Goal: Task Accomplishment & Management: Manage account settings

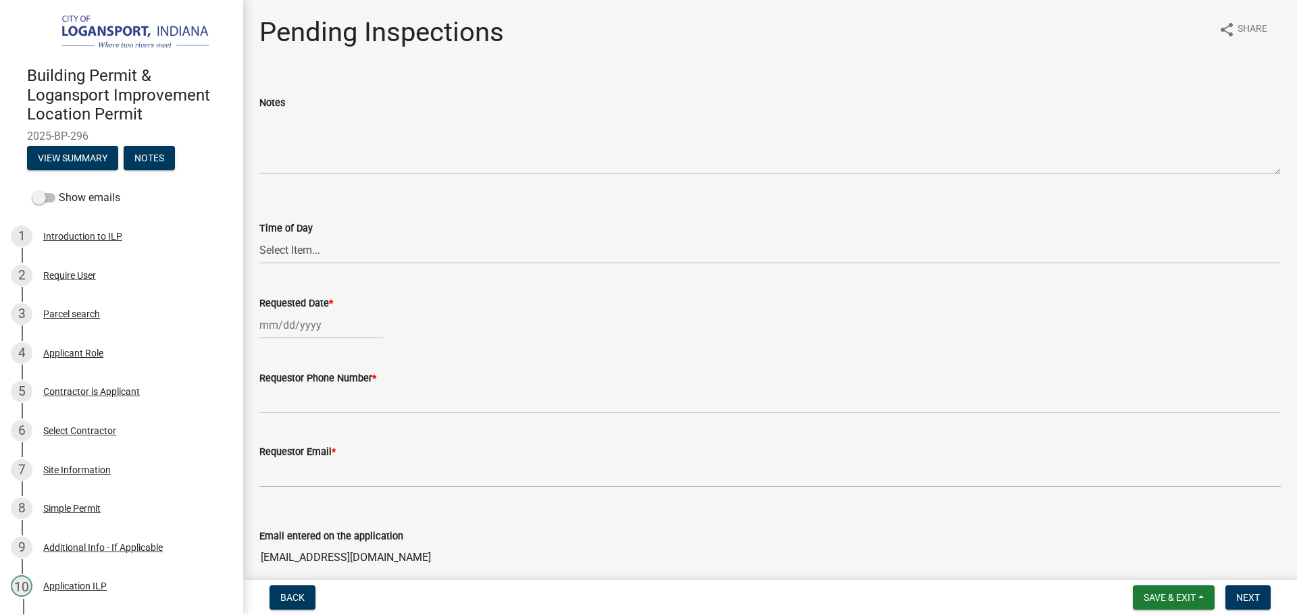
scroll to position [473, 0]
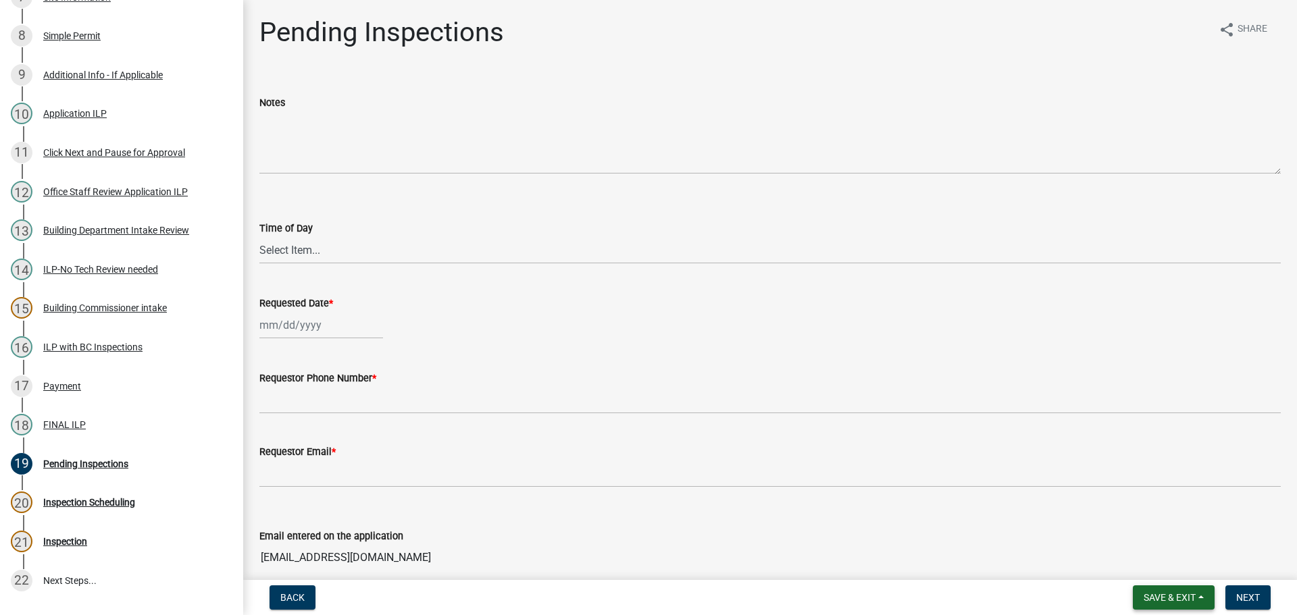
click at [1139, 596] on button "Save & Exit" at bounding box center [1174, 598] width 82 height 24
click at [1125, 560] on button "Save & Exit" at bounding box center [1160, 562] width 108 height 32
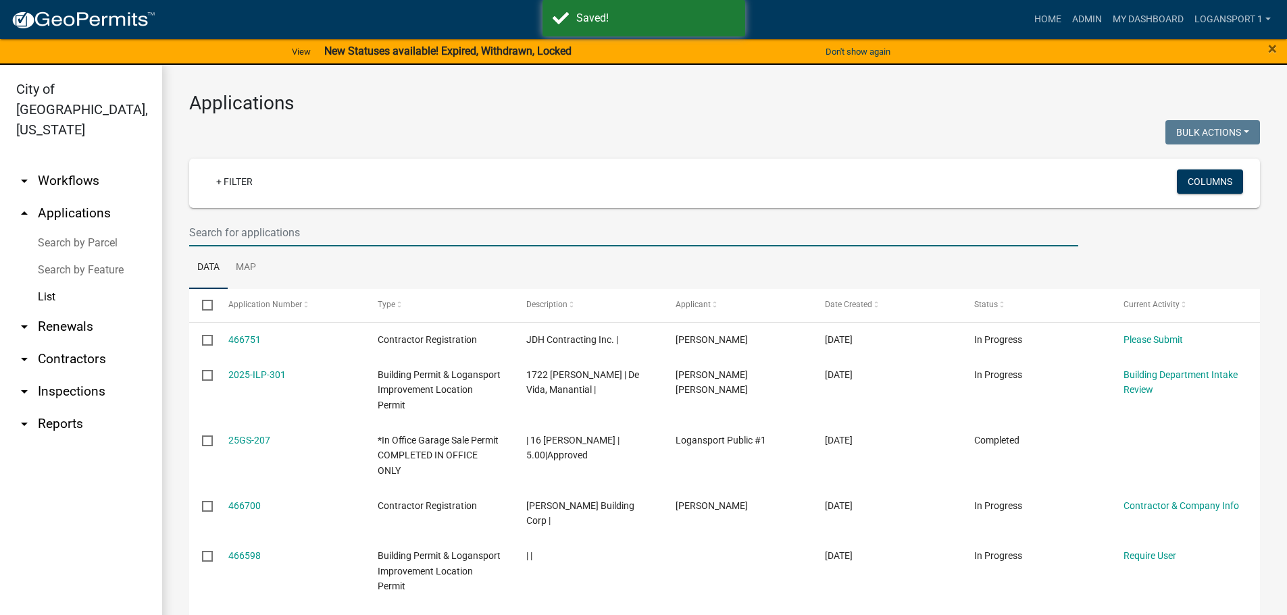
click at [305, 229] on input "text" at bounding box center [633, 233] width 889 height 28
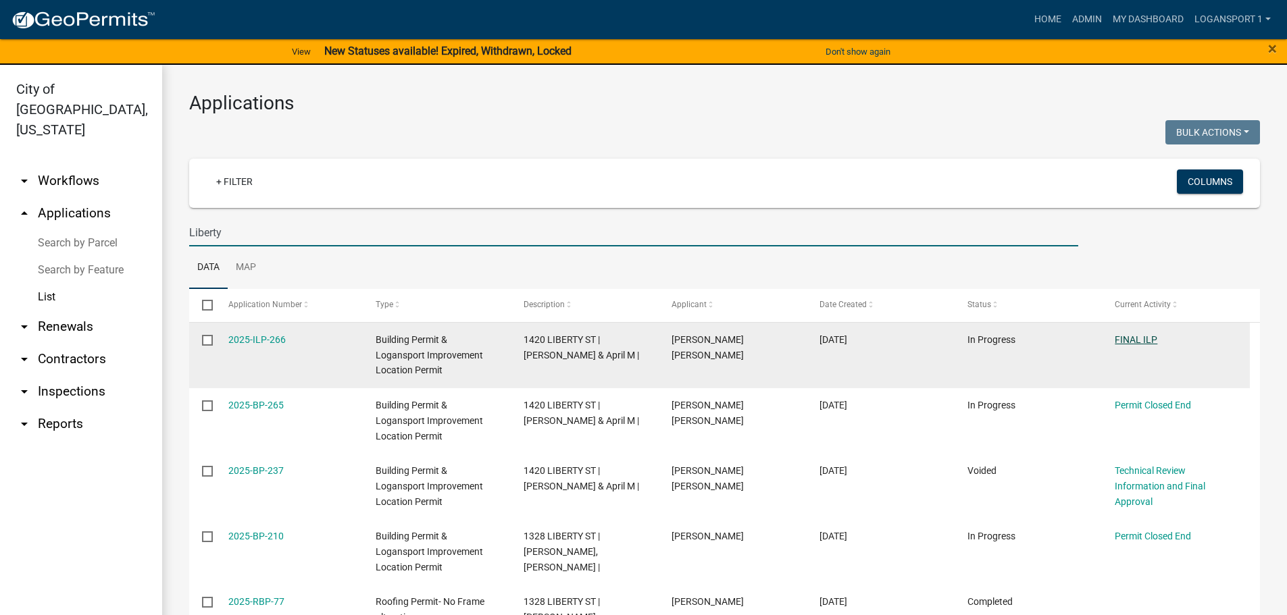
type input "Liberty"
click at [1142, 340] on link "FINAL ILP" at bounding box center [1135, 339] width 43 height 11
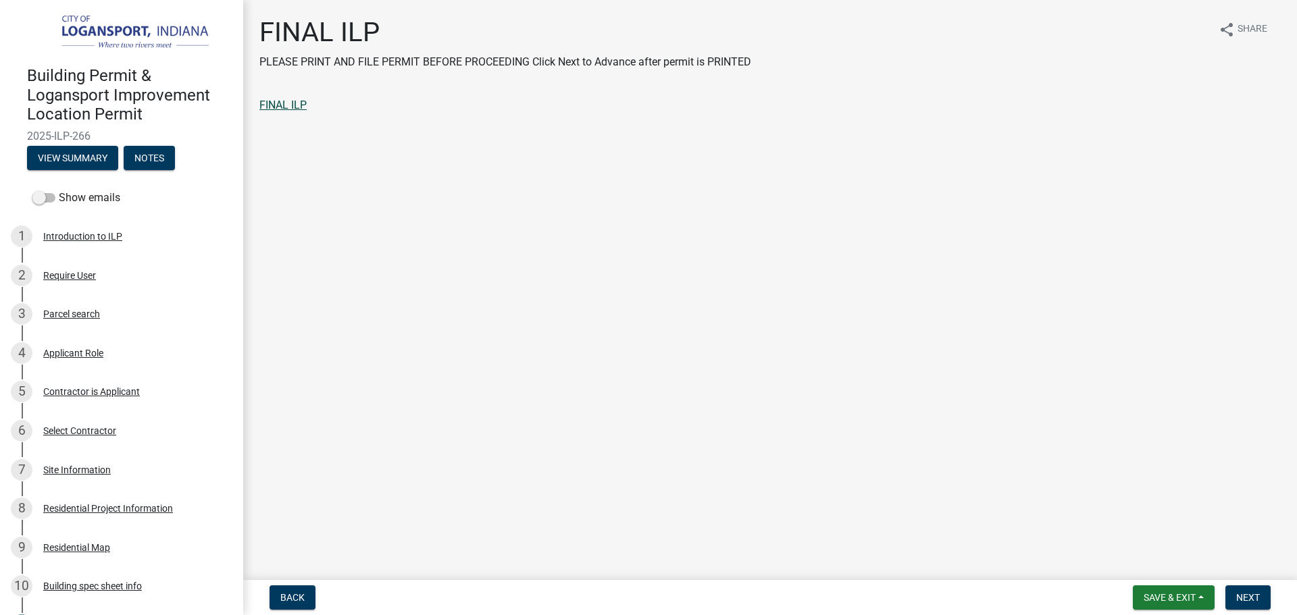
click at [269, 107] on link "FINAL ILP" at bounding box center [282, 105] width 47 height 13
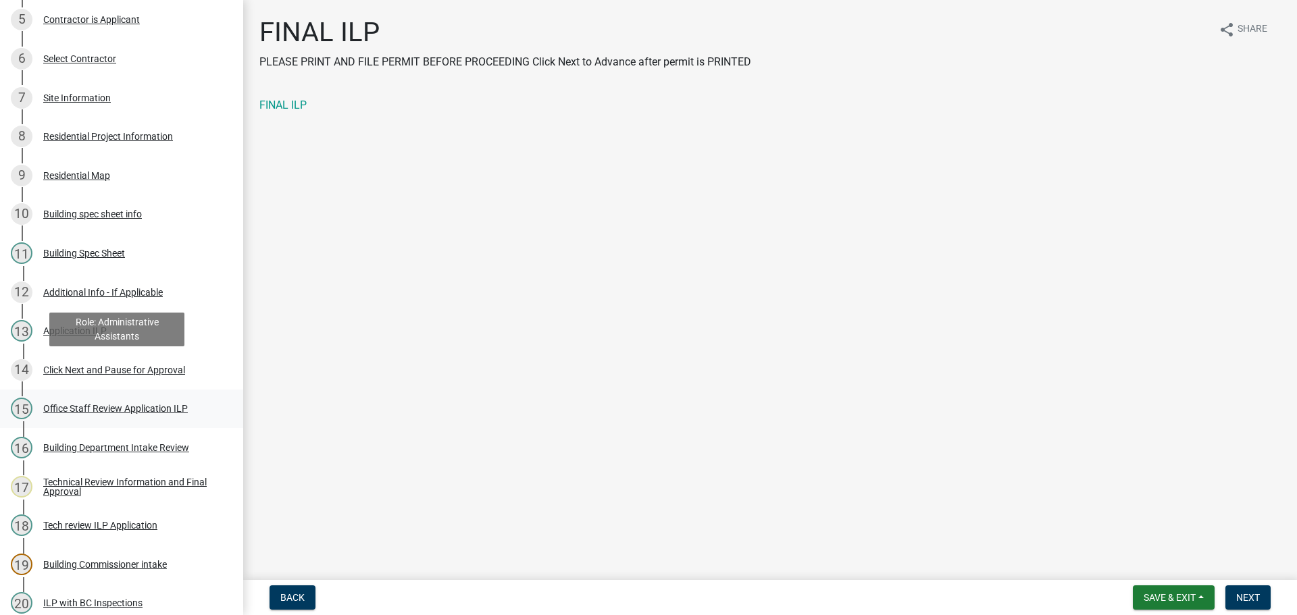
scroll to position [405, 0]
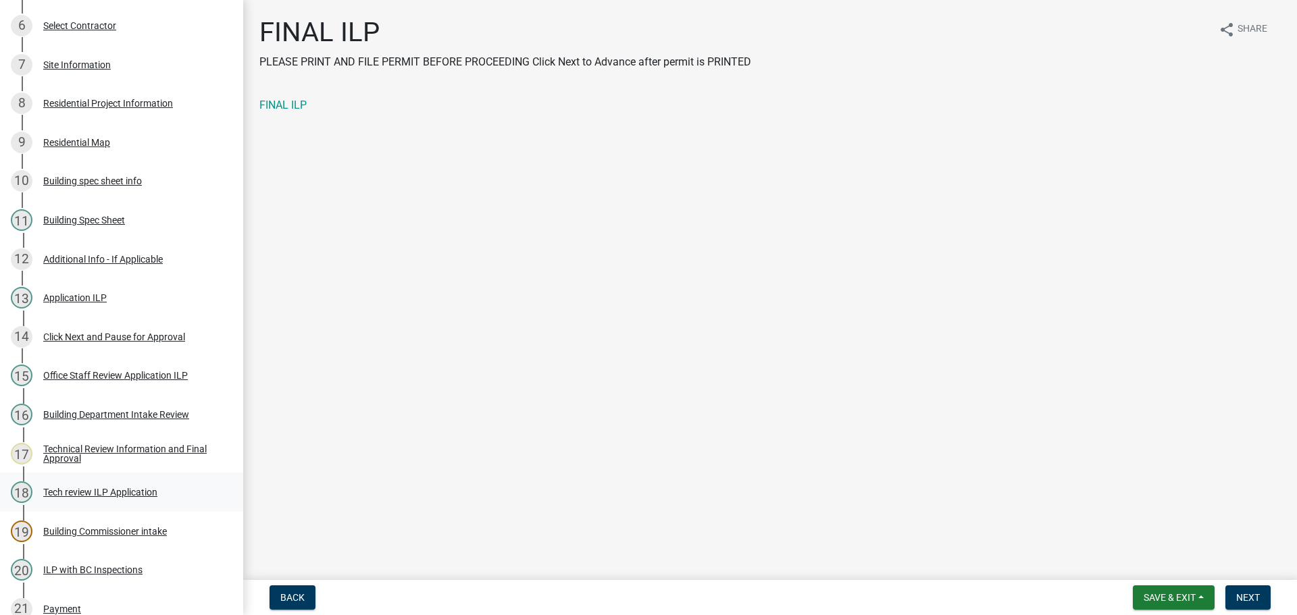
click at [90, 493] on div "Tech review ILP Application" at bounding box center [100, 492] width 114 height 9
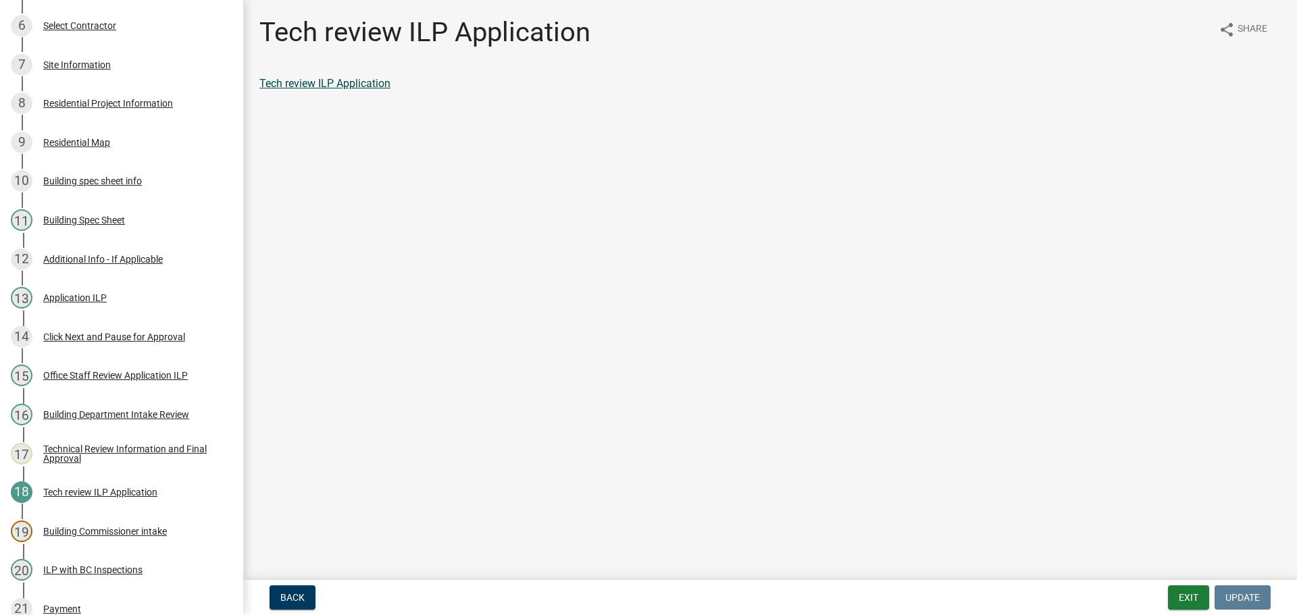
click at [323, 82] on link "Tech review ILP Application" at bounding box center [324, 83] width 131 height 13
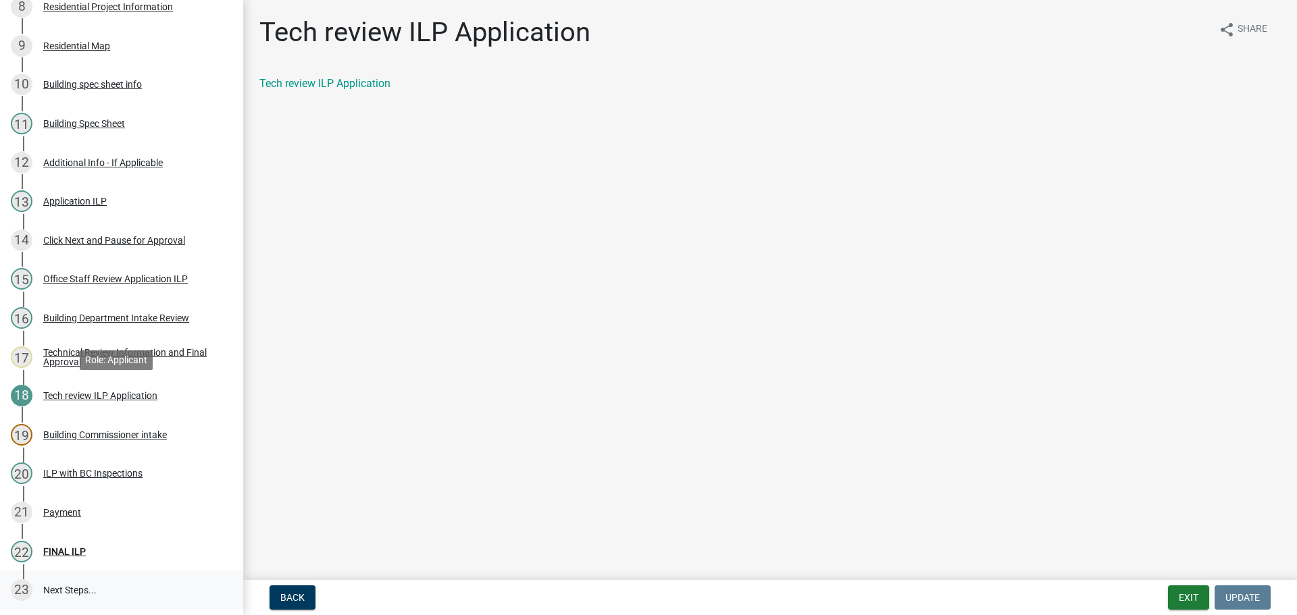
scroll to position [620, 0]
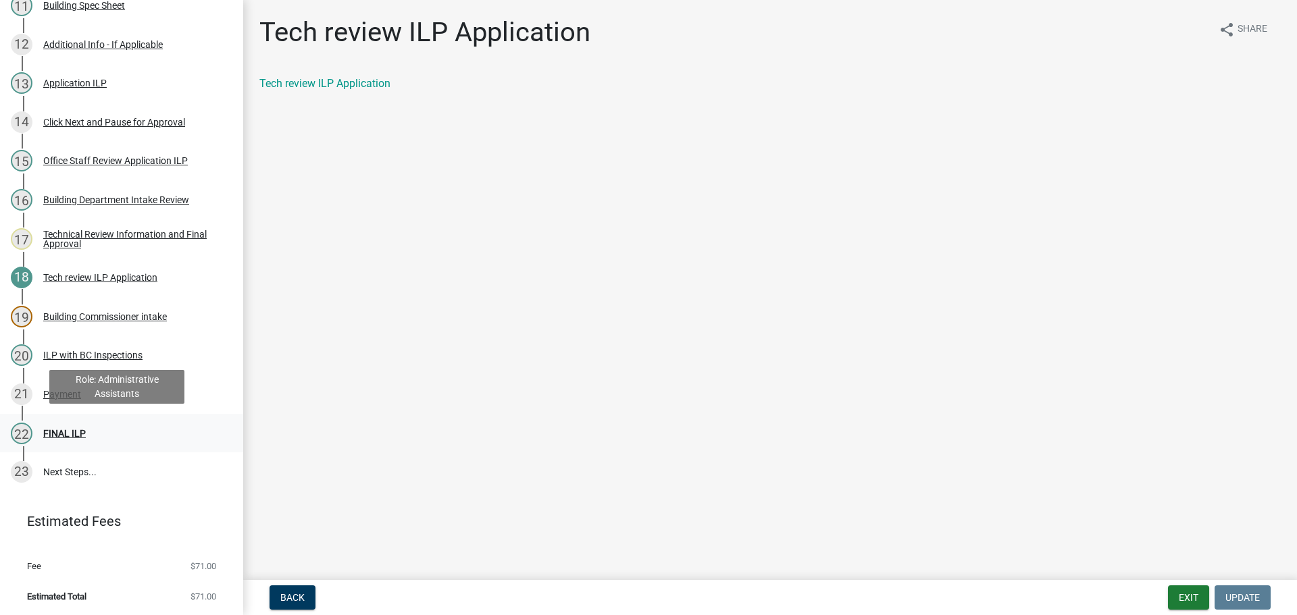
click at [66, 432] on div "FINAL ILP" at bounding box center [64, 433] width 43 height 9
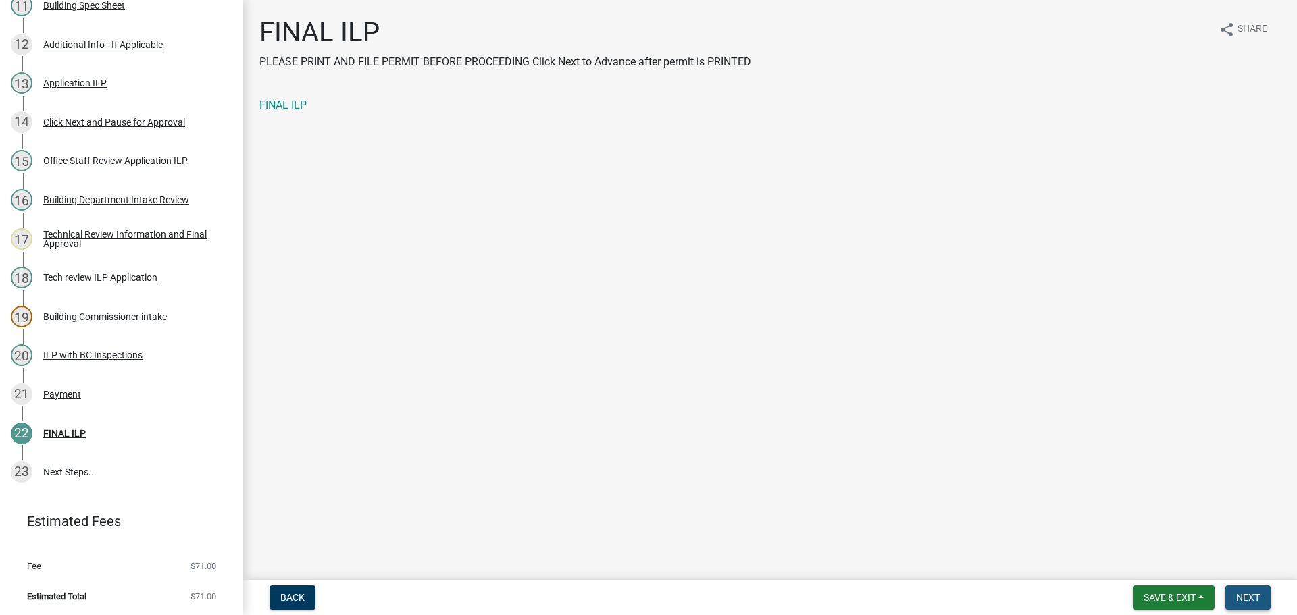
click at [1266, 594] on button "Next" at bounding box center [1247, 598] width 45 height 24
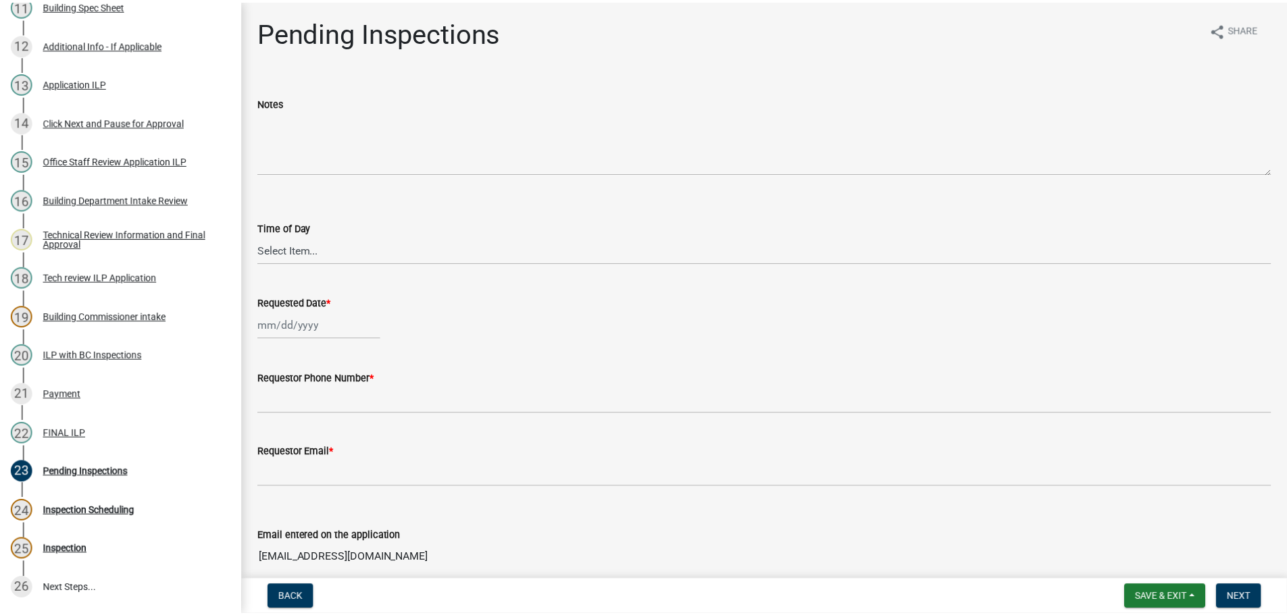
scroll to position [737, 0]
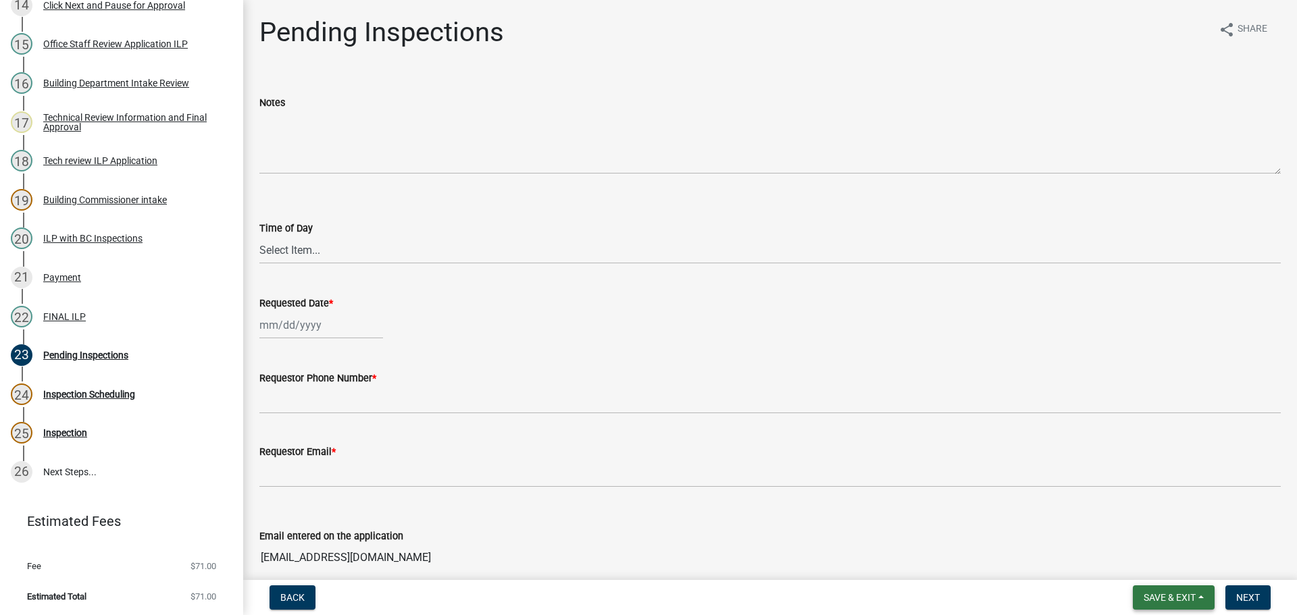
click at [1153, 590] on button "Save & Exit" at bounding box center [1174, 598] width 82 height 24
click at [1156, 567] on button "Save & Exit" at bounding box center [1160, 562] width 108 height 32
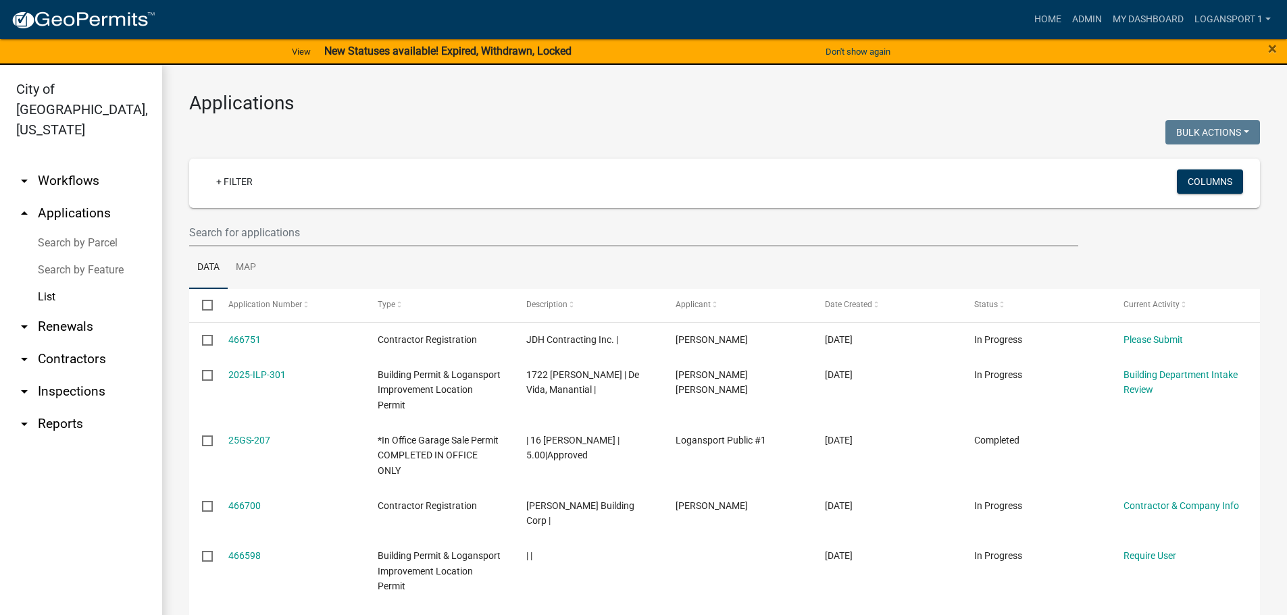
click at [1010, 13] on div "Home Admin My Dashboard Logansport 1 Admin Account Contractor Profile Logout" at bounding box center [721, 20] width 1110 height 26
click at [1064, 23] on link "Home" at bounding box center [1048, 20] width 38 height 26
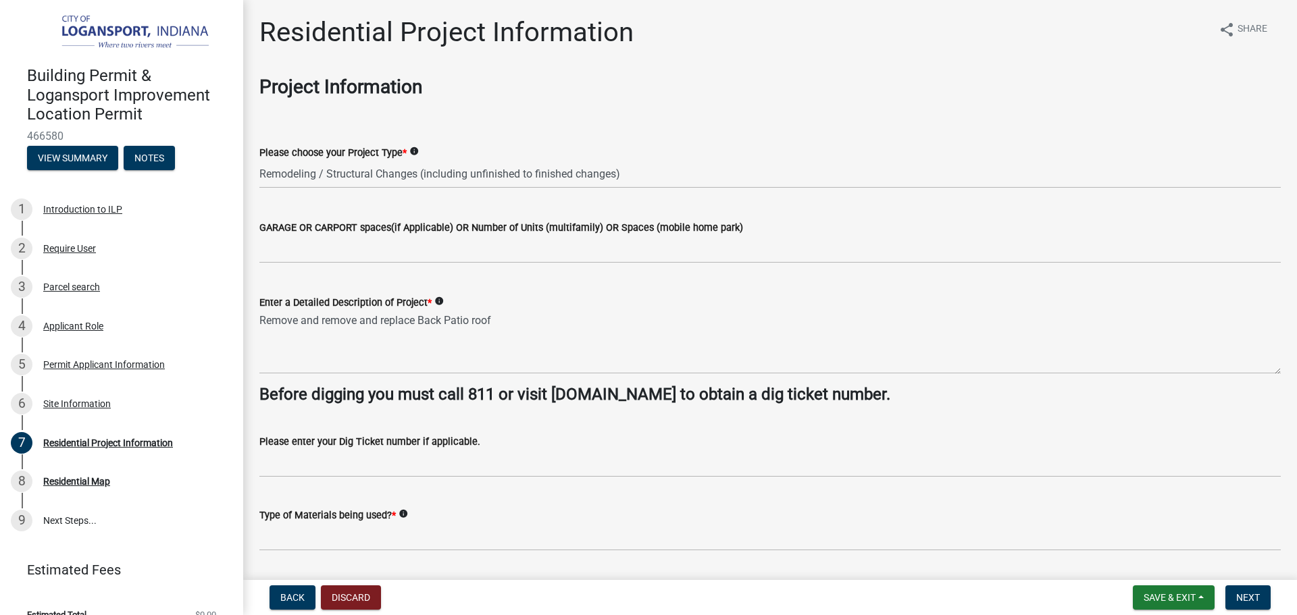
select select "fb9926f1-079d-4844-9e65-2f273ce57ea3"
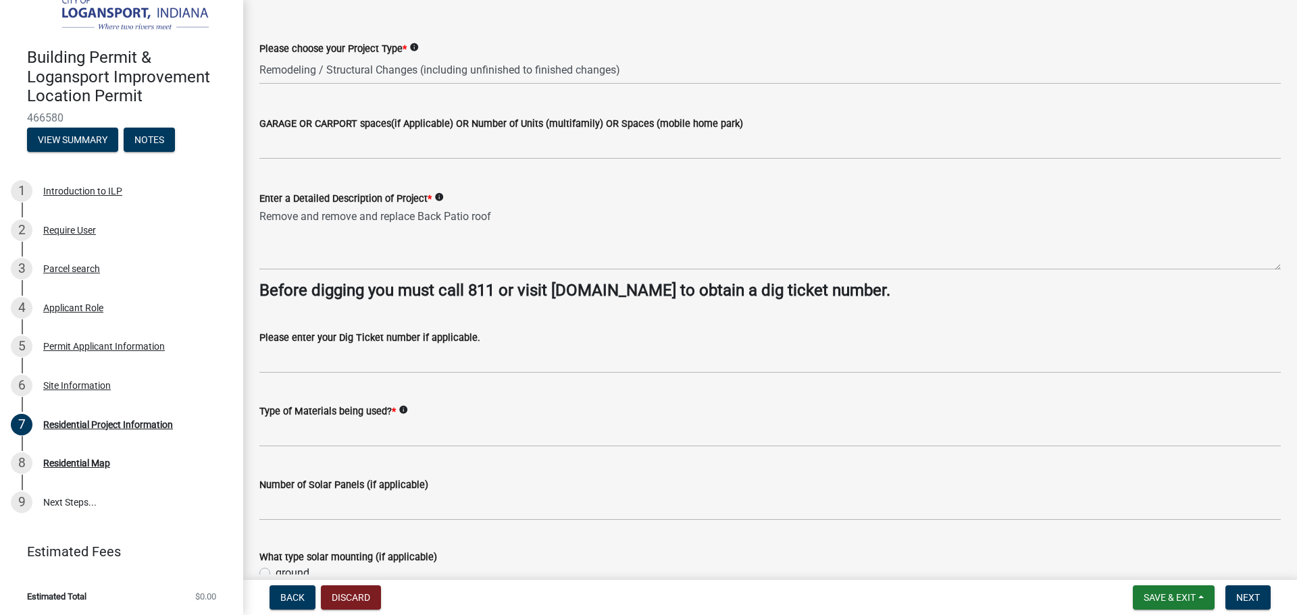
scroll to position [21, 0]
